Goal: Navigation & Orientation: Find specific page/section

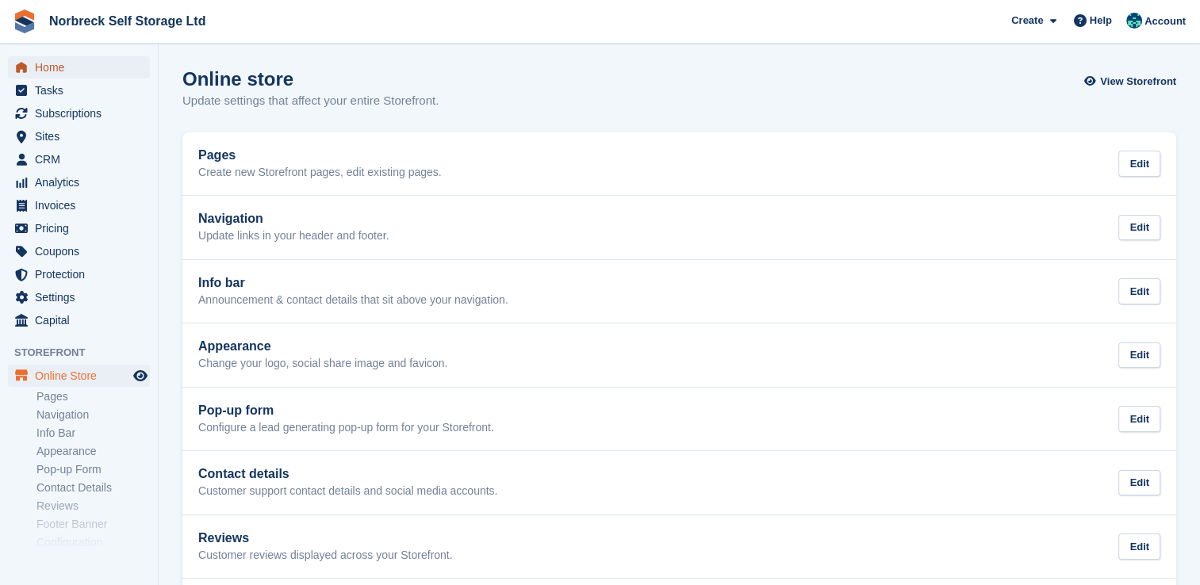
click at [63, 71] on span "Home" at bounding box center [82, 67] width 95 height 22
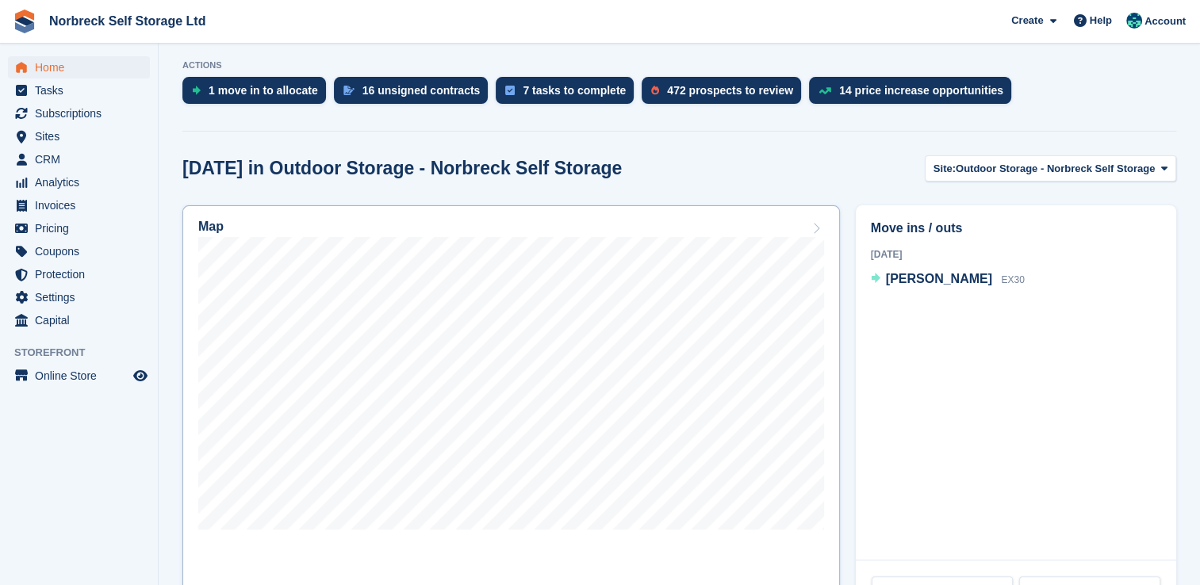
scroll to position [317, 0]
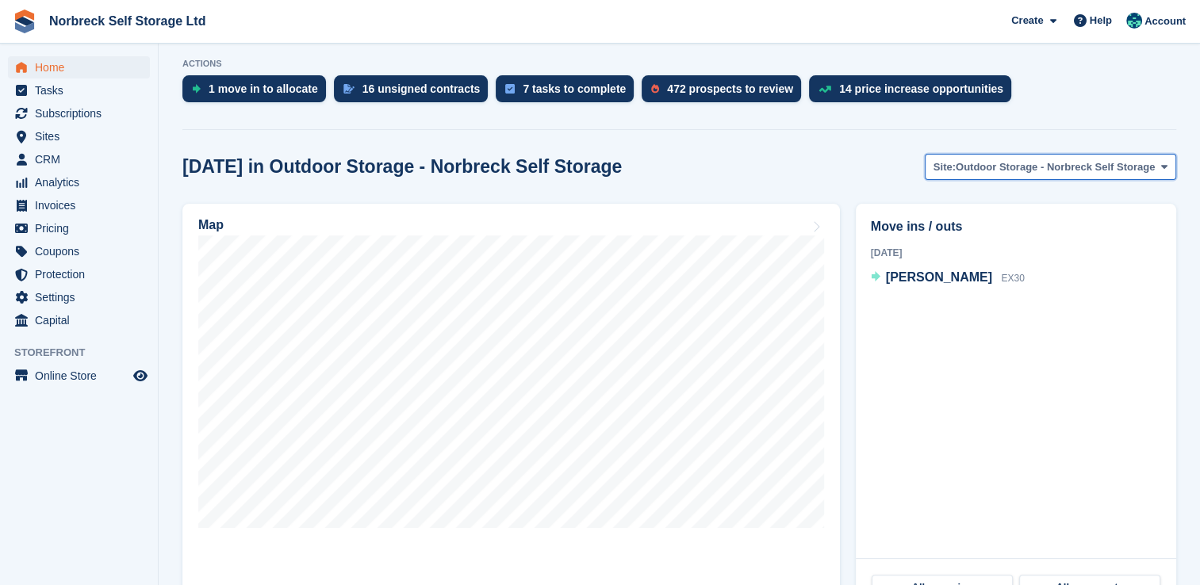
click at [1012, 167] on span "Outdoor Storage - Norbreck Self Storage" at bounding box center [1055, 167] width 199 height 16
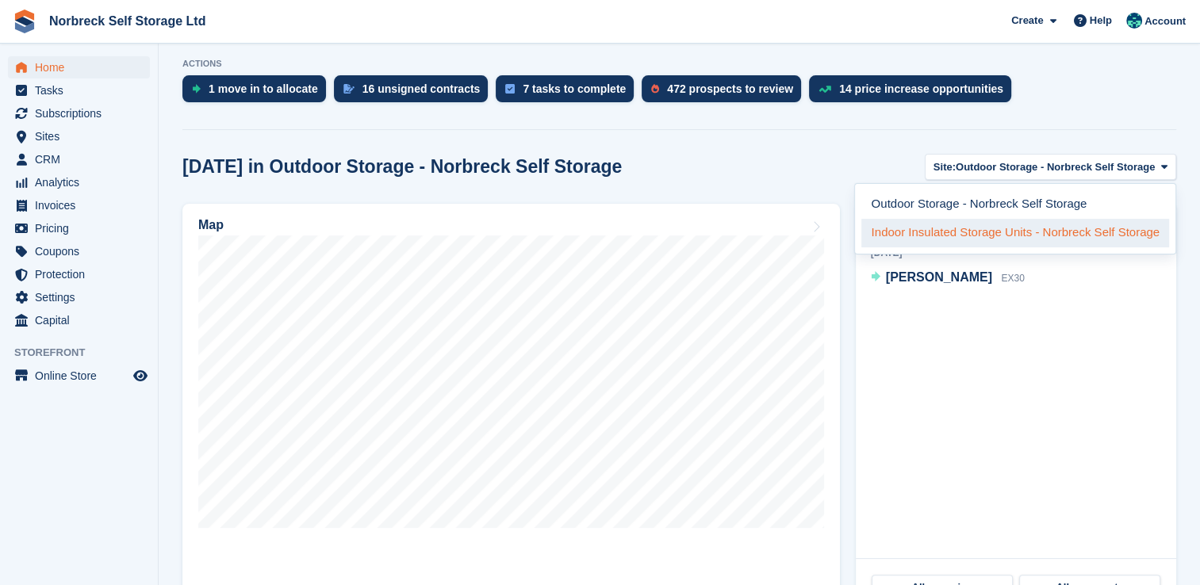
click at [993, 233] on link "Indoor Insulated Storage Units - Norbreck Self Storage" at bounding box center [1015, 233] width 308 height 29
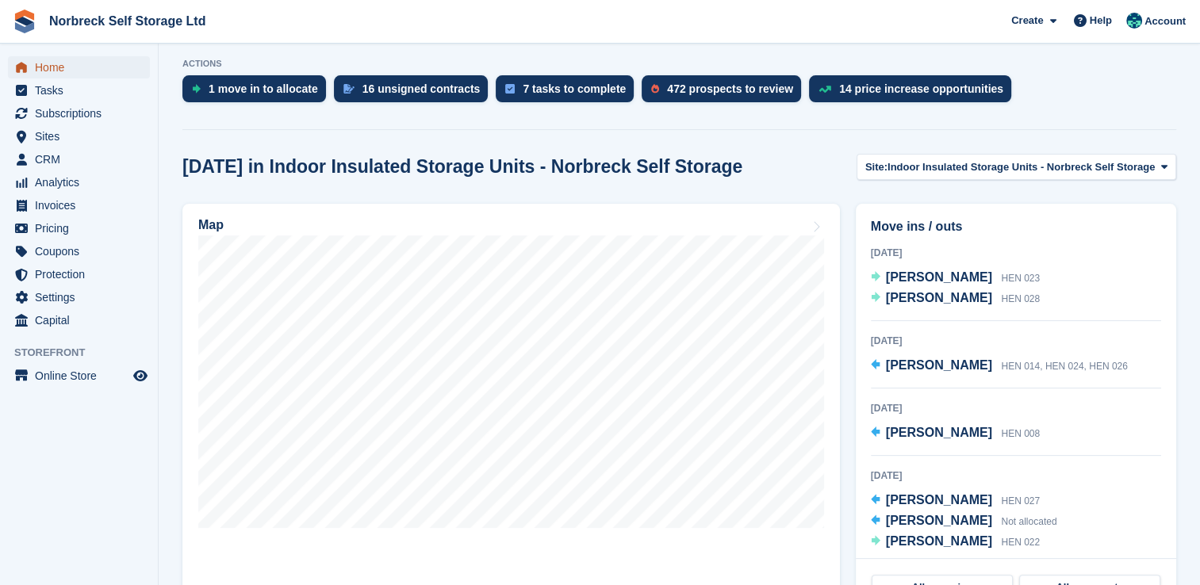
click at [19, 71] on icon "menu" at bounding box center [21, 67] width 11 height 10
